Goal: Task Accomplishment & Management: Complete application form

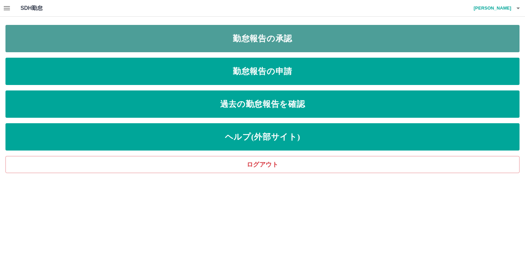
click at [295, 35] on link "勤怠報告の承認" at bounding box center [262, 38] width 514 height 27
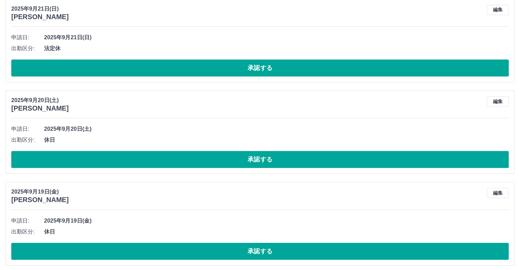
scroll to position [557, 0]
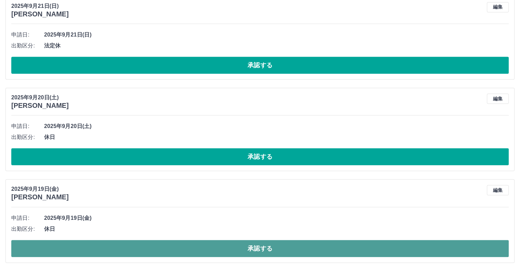
click at [267, 247] on button "承認する" at bounding box center [260, 248] width 498 height 17
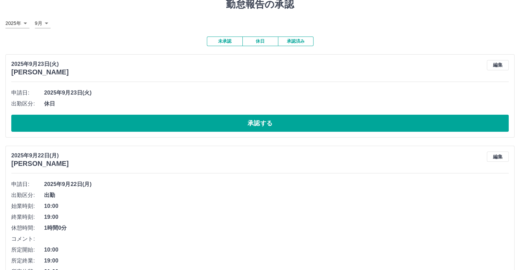
scroll to position [0, 0]
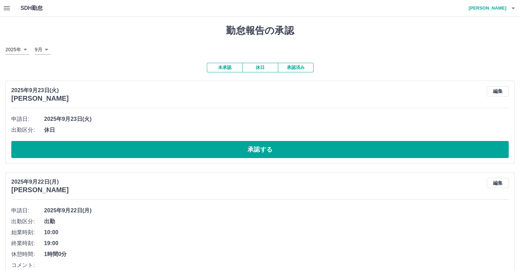
click at [297, 70] on button "承認済み" at bounding box center [296, 68] width 36 height 10
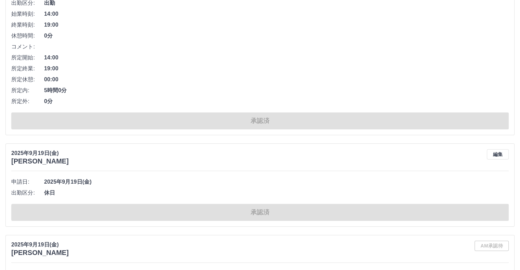
scroll to position [410, 0]
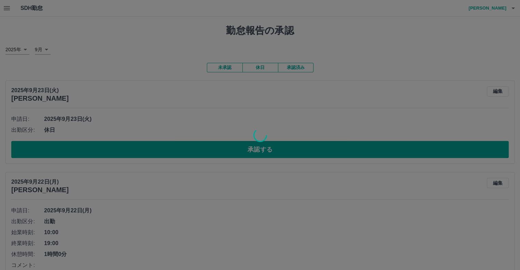
click at [230, 67] on div at bounding box center [260, 135] width 520 height 270
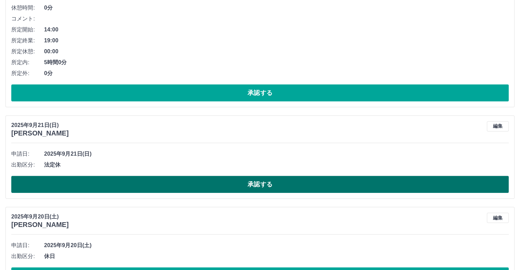
scroll to position [465, 0]
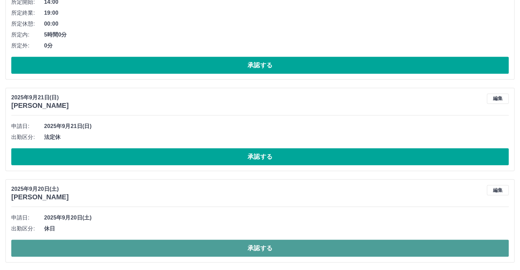
click at [274, 251] on button "承認する" at bounding box center [260, 248] width 498 height 17
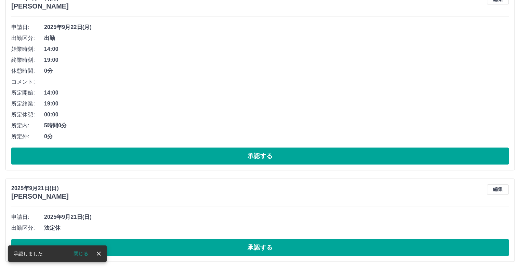
scroll to position [373, 0]
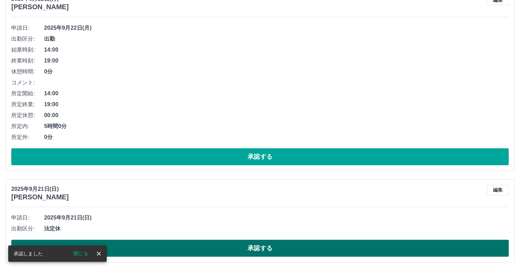
click at [281, 251] on button "承認する" at bounding box center [260, 248] width 498 height 17
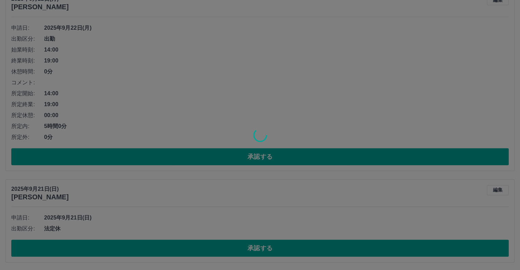
scroll to position [282, 0]
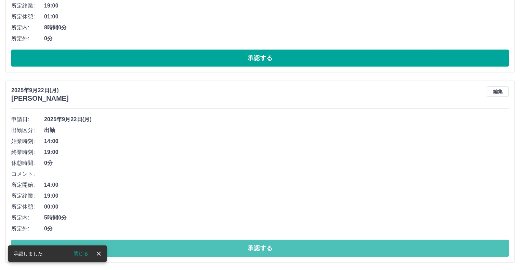
drag, startPoint x: 290, startPoint y: 249, endPoint x: 291, endPoint y: 235, distance: 13.7
click at [291, 240] on button "承認する" at bounding box center [260, 248] width 498 height 17
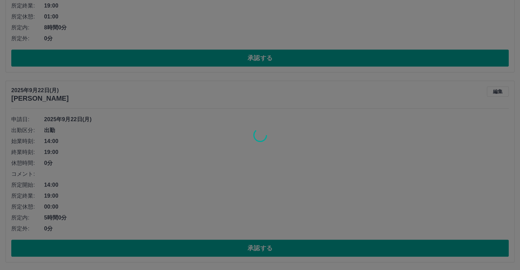
scroll to position [92, 0]
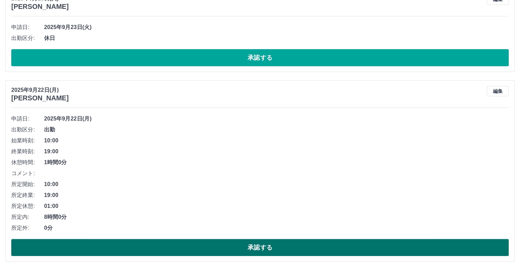
click at [268, 252] on button "承認する" at bounding box center [260, 247] width 498 height 17
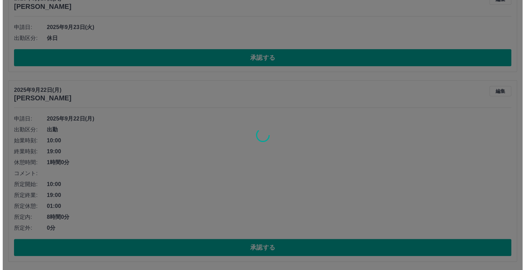
scroll to position [0, 0]
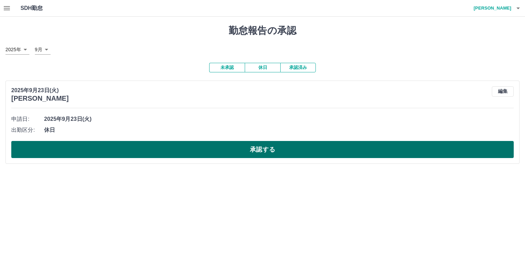
click at [264, 149] on button "承認する" at bounding box center [262, 149] width 503 height 17
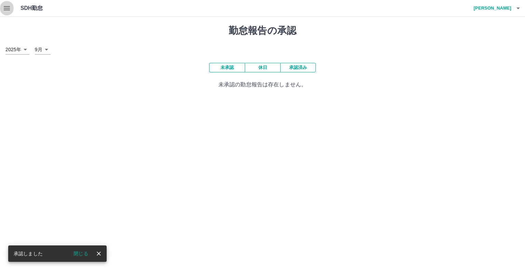
click at [3, 7] on icon "button" at bounding box center [7, 8] width 8 height 8
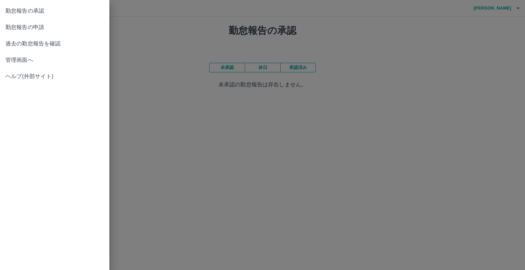
click at [42, 26] on span "勤怠報告の申請" at bounding box center [54, 27] width 98 height 8
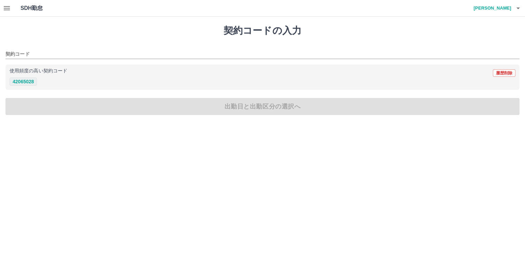
click at [28, 80] on button "42065028" at bounding box center [23, 82] width 27 height 8
type input "********"
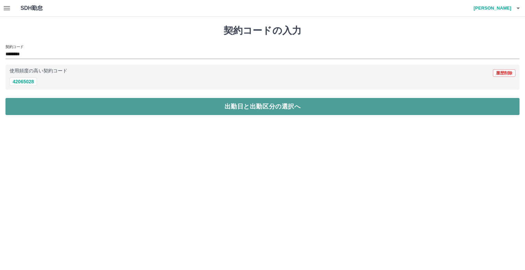
click at [272, 106] on button "出勤日と出勤区分の選択へ" at bounding box center [262, 106] width 514 height 17
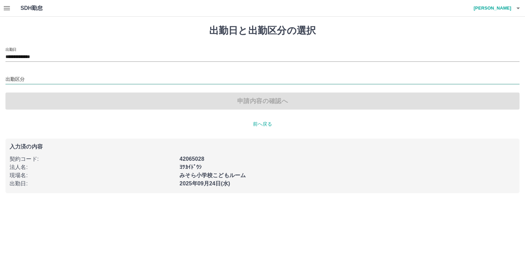
click at [12, 78] on input "出勤区分" at bounding box center [262, 80] width 514 height 9
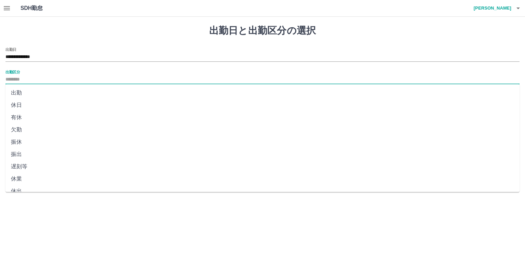
click at [27, 92] on li "出勤" at bounding box center [262, 93] width 514 height 12
type input "**"
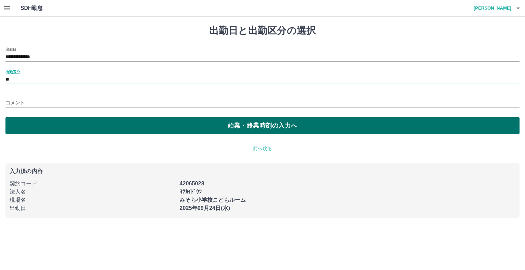
click at [262, 124] on button "始業・終業時刻の入力へ" at bounding box center [262, 125] width 514 height 17
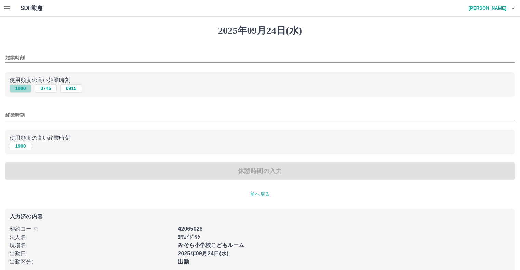
click at [19, 88] on button "1000" at bounding box center [21, 88] width 22 height 8
type input "****"
click at [27, 146] on button "1900" at bounding box center [21, 146] width 22 height 8
type input "****"
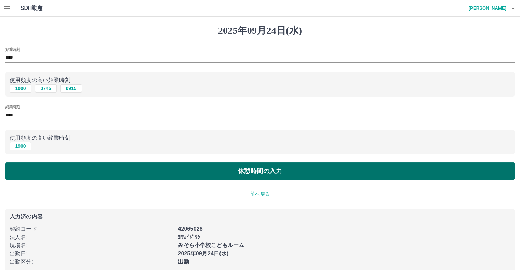
click at [273, 173] on button "休憩時間の入力" at bounding box center [259, 171] width 509 height 17
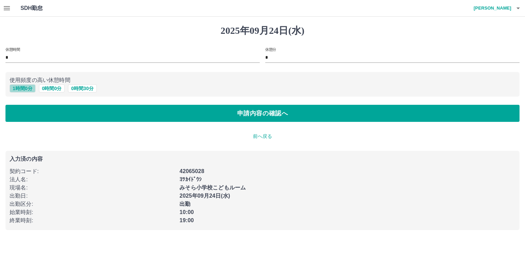
click at [21, 87] on button "1 時間 0 分" at bounding box center [23, 88] width 26 height 8
type input "*"
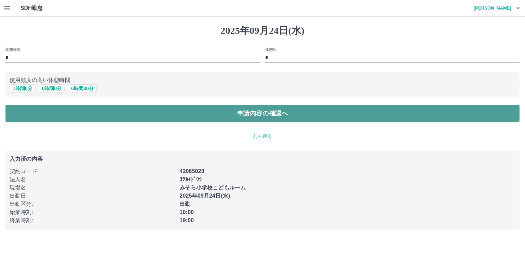
click at [287, 117] on button "申請内容の確認へ" at bounding box center [262, 113] width 514 height 17
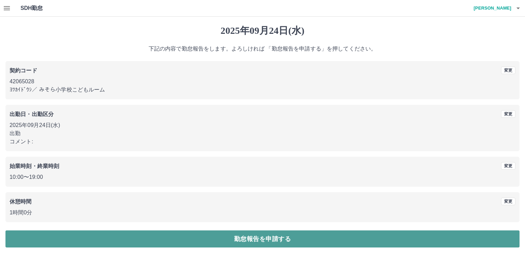
click at [282, 242] on button "勤怠報告を申請する" at bounding box center [262, 239] width 514 height 17
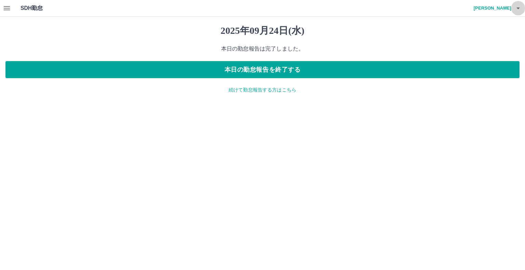
click at [518, 7] on icon "button" at bounding box center [518, 8] width 8 height 8
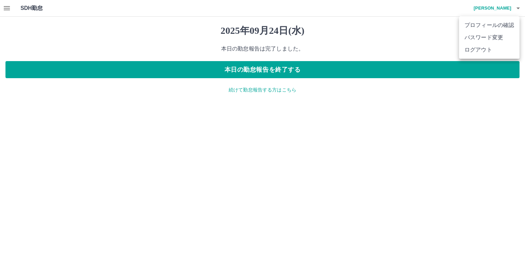
click at [481, 48] on li "ログアウト" at bounding box center [489, 50] width 61 height 12
